Goal: Entertainment & Leisure: Consume media (video, audio)

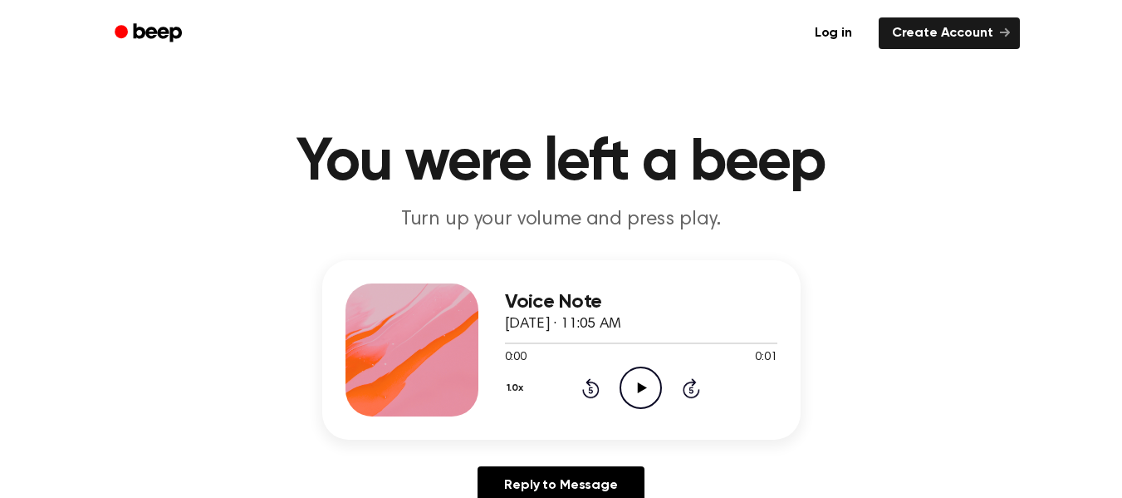
click at [643, 382] on icon "Play Audio" at bounding box center [641, 387] width 42 height 42
click at [631, 380] on icon "Play Audio" at bounding box center [641, 387] width 42 height 42
click at [644, 383] on icon "Play Audio" at bounding box center [641, 387] width 42 height 42
click at [616, 373] on div "1.0x Rewind 5 seconds Play Audio Skip 5 seconds" at bounding box center [641, 387] width 273 height 42
click at [642, 387] on icon at bounding box center [642, 387] width 9 height 11
